Goal: Check status: Check status

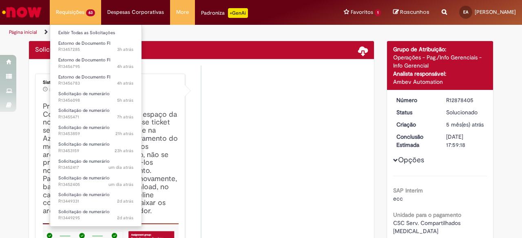
click at [75, 12] on li "Requisições 63 Exibir Todas as Solicitações Estorno de Documento FI 3h atrás 3 …" at bounding box center [75, 12] width 51 height 24
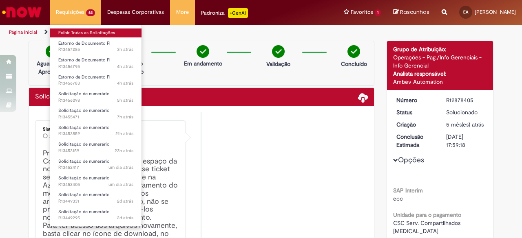
click at [71, 35] on link "Exibir Todas as Solicitações" at bounding box center [95, 33] width 91 height 9
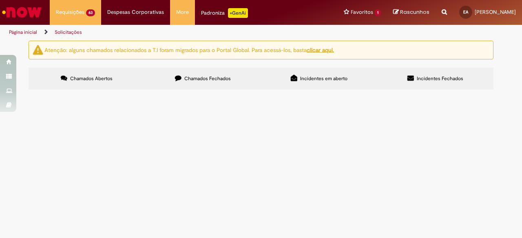
scroll to position [234, 0]
click at [0, 0] on link "2" at bounding box center [0, 0] width 0 height 0
click at [0, 0] on link "3" at bounding box center [0, 0] width 0 height 0
click at [0, 0] on input "Pesquisar" at bounding box center [0, 0] width 0 height 0
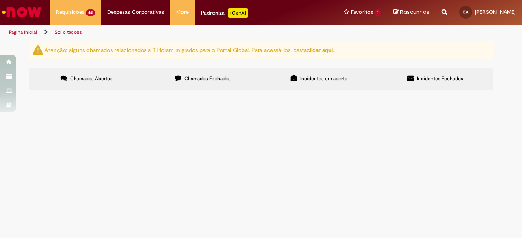
type input "****"
click at [0, 0] on button "Pesquisar" at bounding box center [0, 0] width 0 height 0
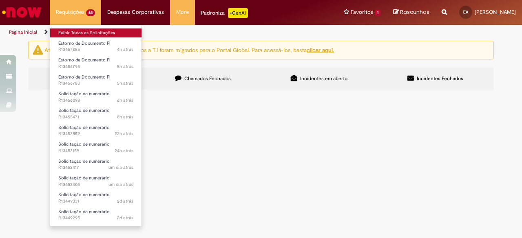
click at [74, 33] on link "Exibir Todas as Solicitações" at bounding box center [95, 33] width 91 height 9
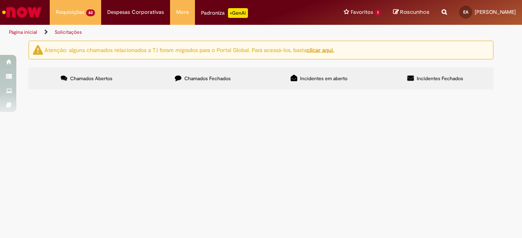
click at [34, 13] on img "Ir para a Homepage" at bounding box center [22, 12] width 42 height 16
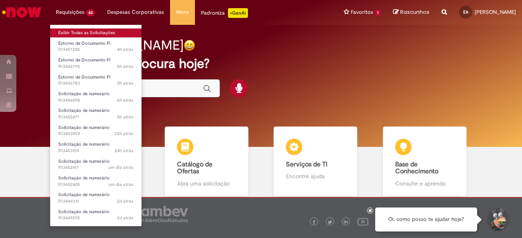
click at [77, 33] on link "Exibir Todas as Solicitações" at bounding box center [95, 33] width 91 height 9
